Goal: Transaction & Acquisition: Purchase product/service

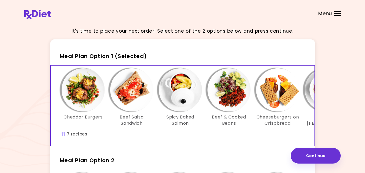
click at [334, 58] on div "It's time to place your next order! Select one of the 2 options below and press…" at bounding box center [182, 155] width 317 height 264
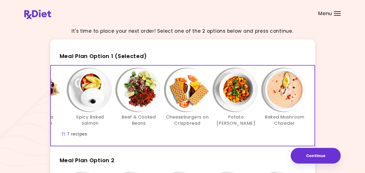
scroll to position [0, 93]
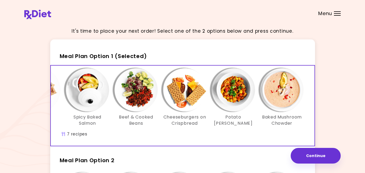
click at [336, 121] on div "It's time to place your next order! Select one of the 2 options below and press…" at bounding box center [182, 155] width 317 height 264
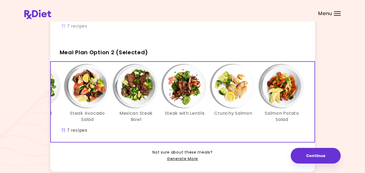
click at [330, 128] on div "It's time to place your next order! Select one of the 2 options below and press…" at bounding box center [182, 47] width 317 height 264
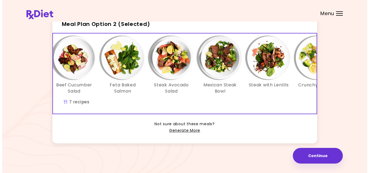
scroll to position [0, 0]
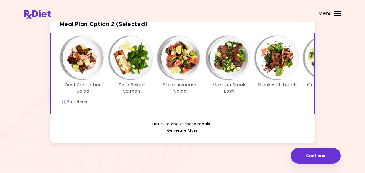
click at [242, 92] on div "Beef Cucumber Salad Feta Baked Salmon Steak Avocado Salad Mexican Steak Bowl St…" at bounding box center [229, 68] width 341 height 64
click at [310, 156] on button "Continue" at bounding box center [316, 156] width 50 height 16
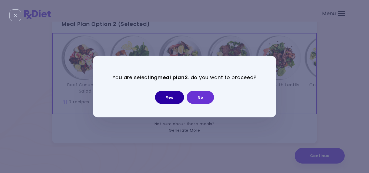
click at [172, 99] on button "Yes" at bounding box center [169, 97] width 29 height 13
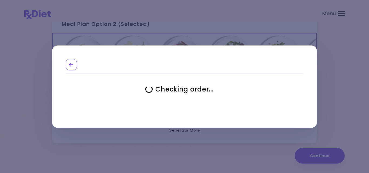
select select "**********"
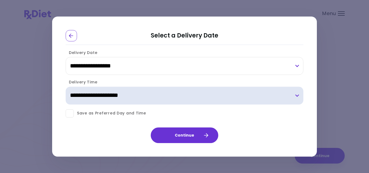
click at [297, 94] on select "**********" at bounding box center [185, 96] width 238 height 18
select select "*"
click at [66, 87] on select "**********" at bounding box center [185, 96] width 238 height 18
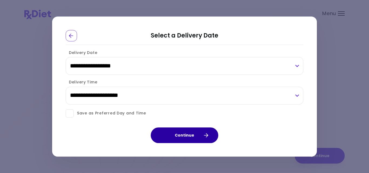
click at [175, 140] on button "Continue" at bounding box center [185, 136] width 68 height 16
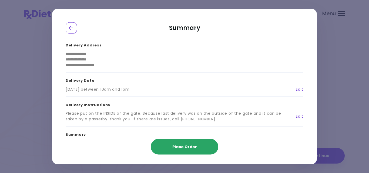
click at [176, 146] on span "Place Order" at bounding box center [184, 146] width 25 height 5
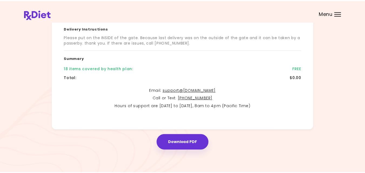
scroll to position [121, 0]
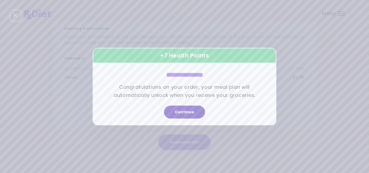
click at [188, 112] on button "Continue" at bounding box center [184, 112] width 41 height 13
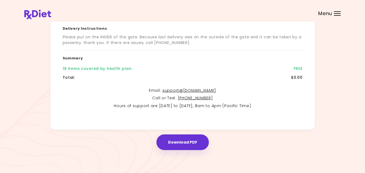
click at [332, 85] on div "**********" at bounding box center [182, 16] width 317 height 228
click at [336, 14] on div "Menu" at bounding box center [337, 13] width 7 height 4
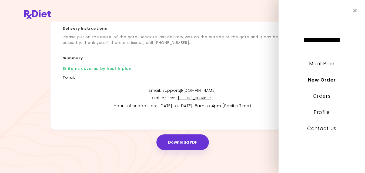
click at [326, 82] on link "New Order" at bounding box center [322, 80] width 28 height 7
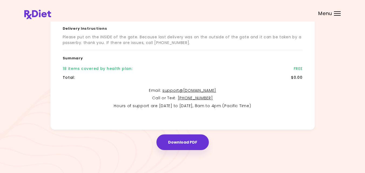
scroll to position [0, 0]
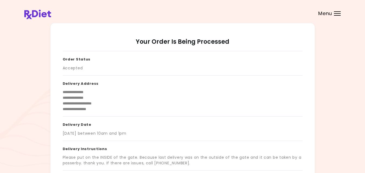
click at [28, 88] on div "**********" at bounding box center [182, 137] width 317 height 228
click at [337, 13] on div "Menu" at bounding box center [337, 13] width 7 height 4
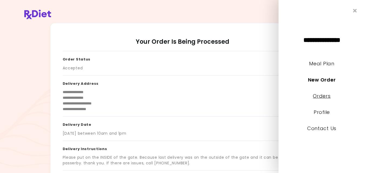
click at [318, 96] on link "Orders" at bounding box center [322, 96] width 18 height 7
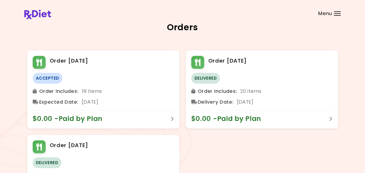
click at [123, 37] on div "Orders" at bounding box center [182, 31] width 311 height 17
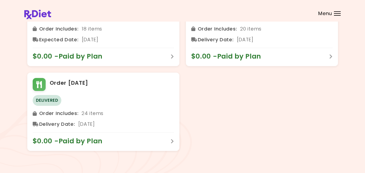
scroll to position [63, 0]
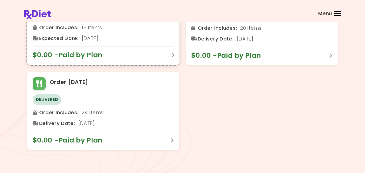
click at [172, 53] on icon at bounding box center [173, 55] width 3 height 5
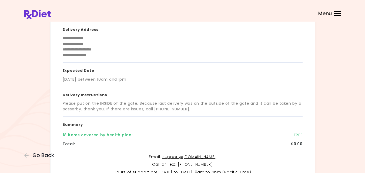
scroll to position [65, 0]
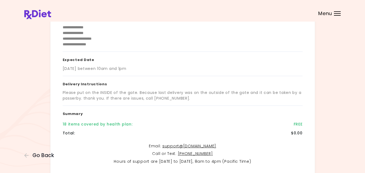
click at [350, 115] on div "**********" at bounding box center [182, 82] width 365 height 294
click at [337, 15] on div "Menu" at bounding box center [337, 13] width 7 height 4
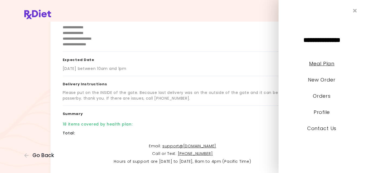
click at [313, 64] on link "Meal Plan" at bounding box center [321, 63] width 25 height 7
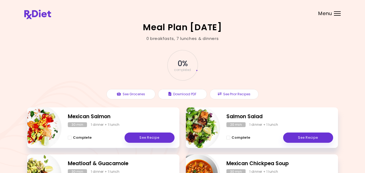
click at [95, 64] on div "0 % completed See Groceries Download PDF See Prior Recipes" at bounding box center [182, 75] width 311 height 66
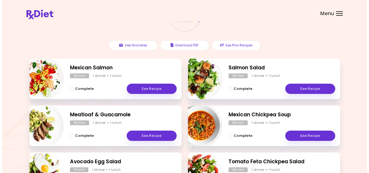
scroll to position [48, 0]
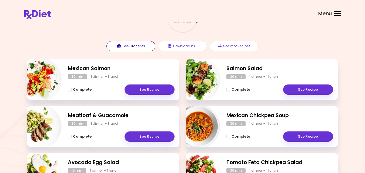
click at [116, 47] on button "See Groceries" at bounding box center [131, 46] width 49 height 10
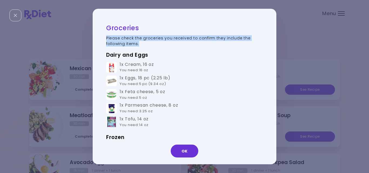
drag, startPoint x: 272, startPoint y: 31, endPoint x: 272, endPoint y: 39, distance: 7.6
click at [271, 39] on div "Groceries Please check the groceries you received to confirm they include the f…" at bounding box center [185, 87] width 184 height 156
click at [290, 38] on div "Groceries Please check the groceries you received to confirm they include the f…" at bounding box center [184, 86] width 369 height 173
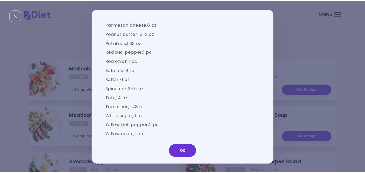
scroll to position [626, 0]
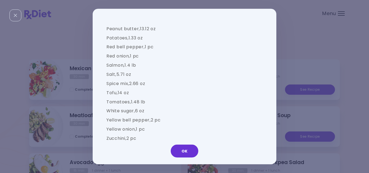
click at [315, 38] on div "Groceries Please check the groceries you received to confirm they include the f…" at bounding box center [184, 86] width 369 height 173
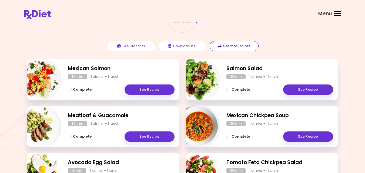
click at [243, 45] on button "See Prior Recipes" at bounding box center [234, 46] width 49 height 10
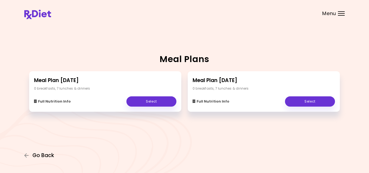
click at [46, 157] on span "Go Back" at bounding box center [43, 156] width 22 height 6
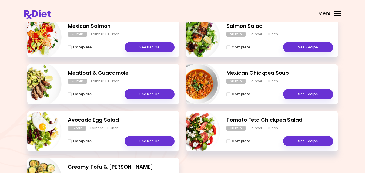
scroll to position [145, 0]
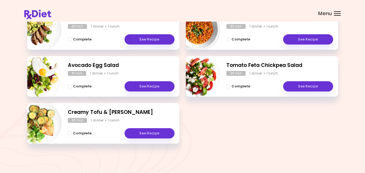
click at [281, 135] on div "Mexican Salmon 30 min 1 dinner + 1 lunch Complete See Recipe Salmon Salad 20 mi…" at bounding box center [182, 56] width 311 height 188
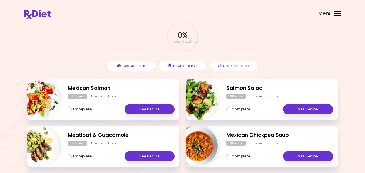
scroll to position [0, 0]
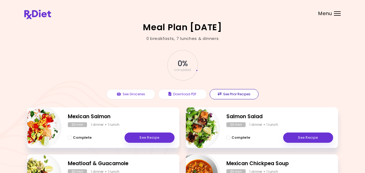
click at [215, 92] on button "See Prior Recipes" at bounding box center [234, 94] width 49 height 10
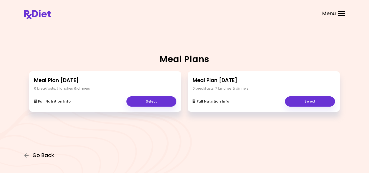
click at [26, 156] on icon "button" at bounding box center [26, 155] width 5 height 5
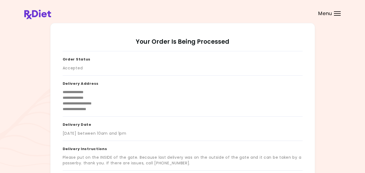
scroll to position [121, 0]
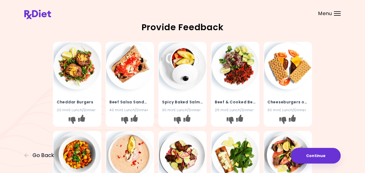
click at [31, 57] on div "Cheddar Burgers 20 min | Lunch/Dinner Beef Salsa Sandwich 40 min | Lunch/Dinner…" at bounding box center [182, 173] width 317 height 267
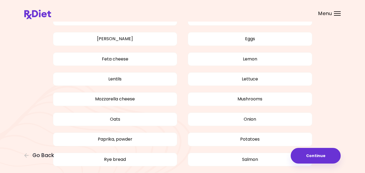
scroll to position [422, 0]
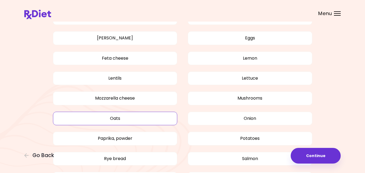
click at [136, 119] on button "Oats" at bounding box center [115, 119] width 125 height 14
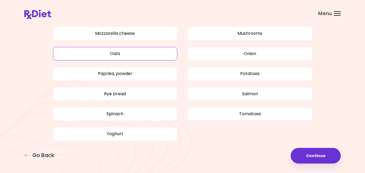
scroll to position [487, 0]
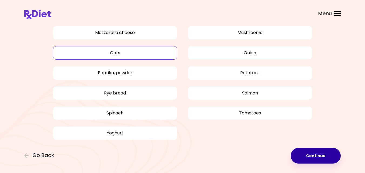
click at [328, 154] on button "Continue" at bounding box center [316, 156] width 50 height 16
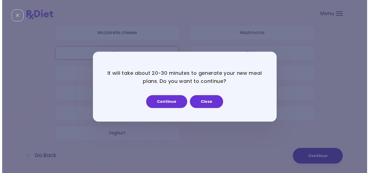
scroll to position [0, 0]
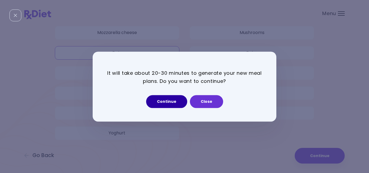
click at [167, 101] on button "Continue" at bounding box center [166, 101] width 41 height 13
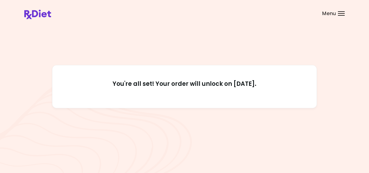
click at [167, 101] on div "You're all set! Your order will unlock on [DATE]." at bounding box center [184, 86] width 265 height 43
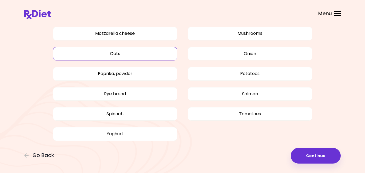
scroll to position [487, 0]
